Goal: Information Seeking & Learning: Check status

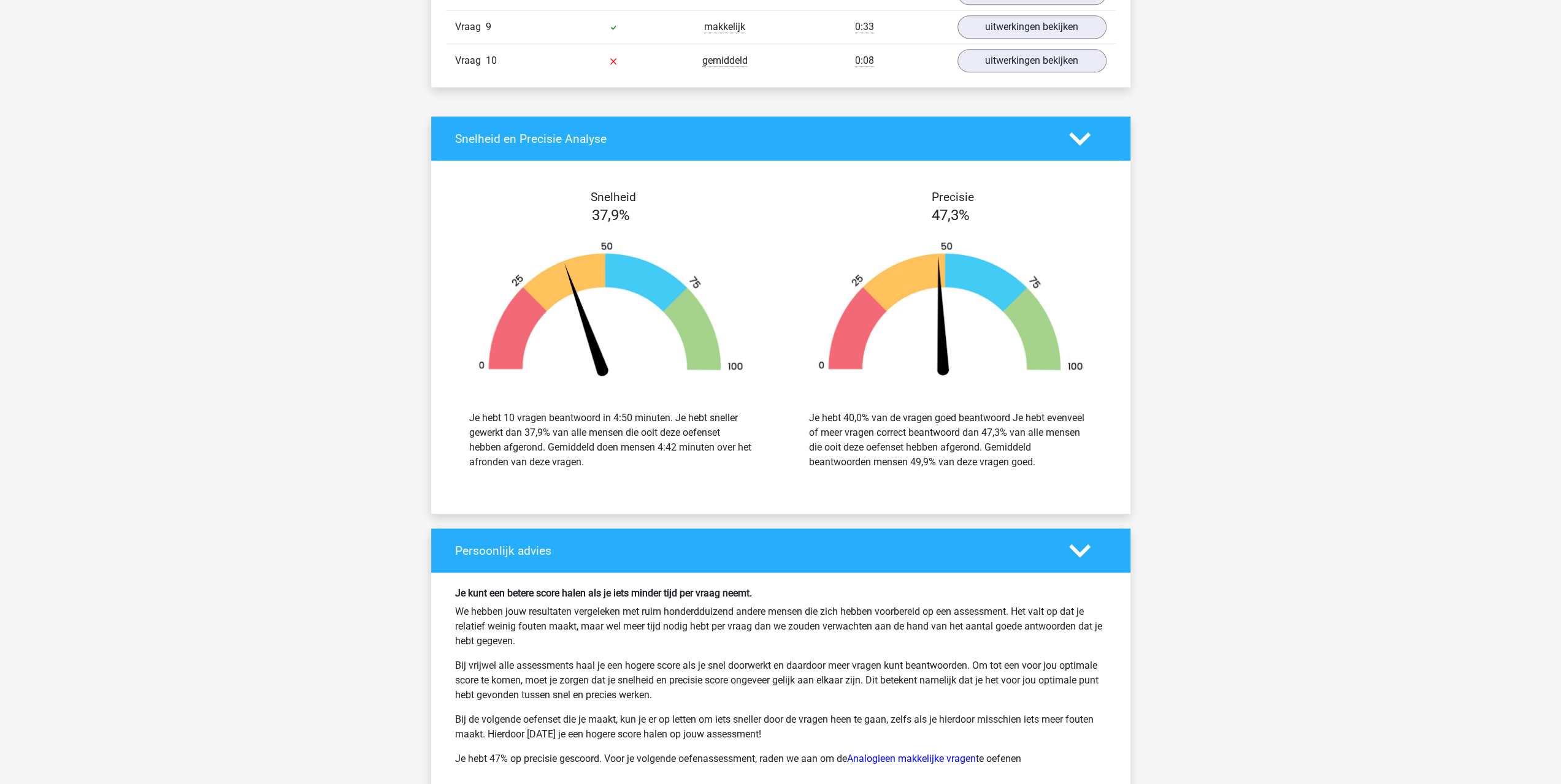
scroll to position [1322, 0]
